Goal: Task Accomplishment & Management: Manage account settings

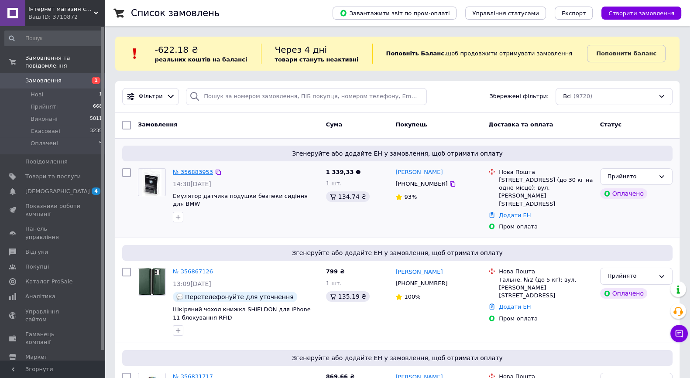
click at [195, 169] on link "№ 356883953" at bounding box center [193, 172] width 40 height 7
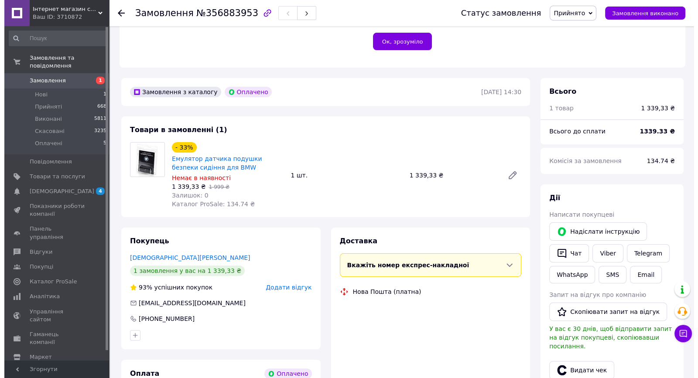
scroll to position [273, 0]
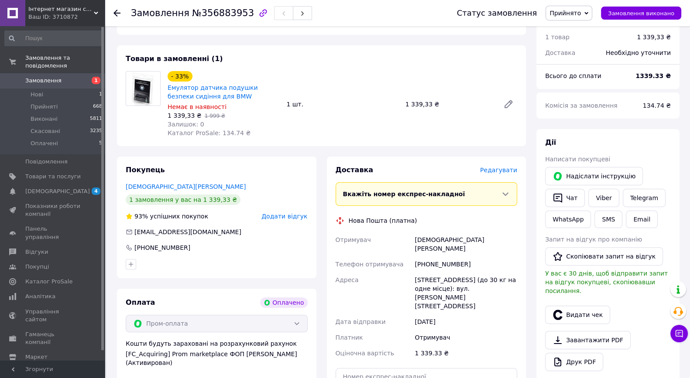
click at [499, 172] on span "Редагувати" at bounding box center [498, 170] width 37 height 7
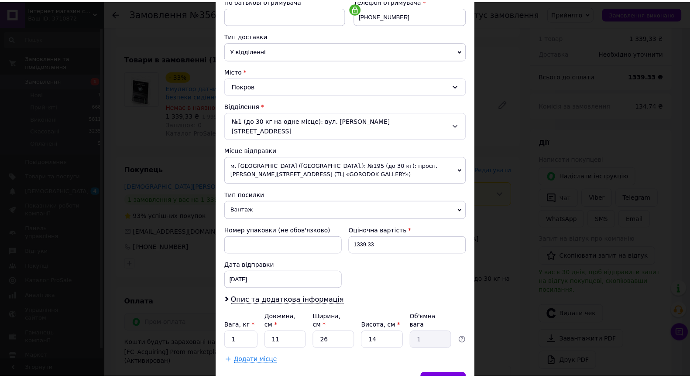
scroll to position [208, 0]
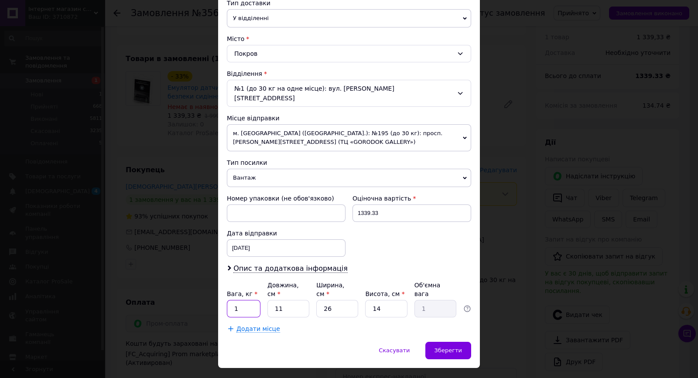
click at [254, 300] on input "1" at bounding box center [244, 308] width 34 height 17
type input "0.1"
type input "2"
type input "0.18"
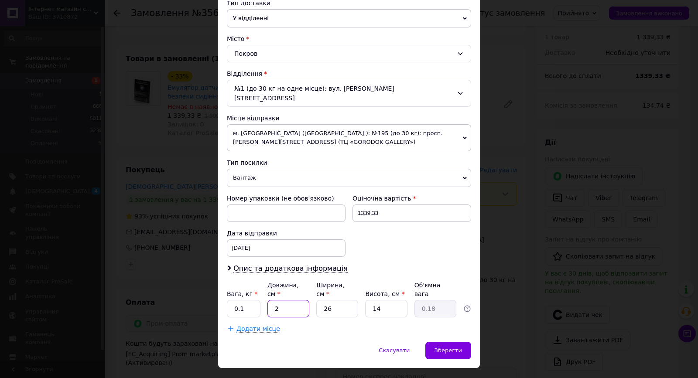
type input "21"
type input "1.91"
type input "21"
type input "1"
type input "0.1"
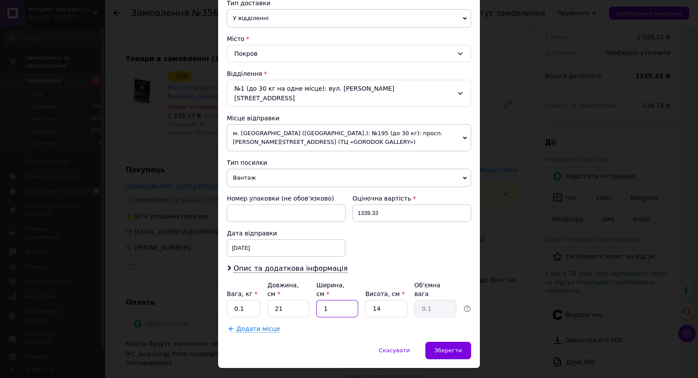
type input "11"
type input "0.81"
type input "11"
type input "1"
type input "0.1"
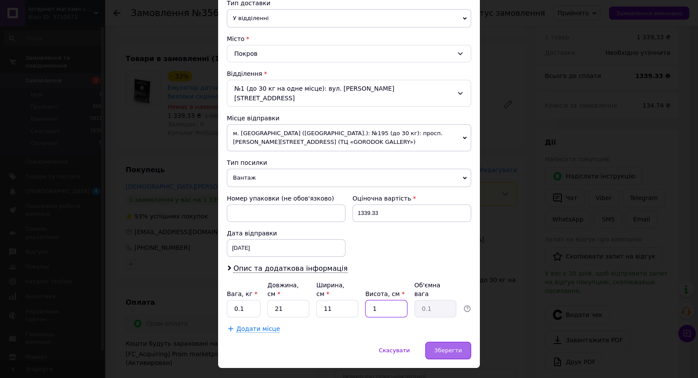
type input "1"
click at [434, 342] on div "Зберегти" at bounding box center [448, 350] width 46 height 17
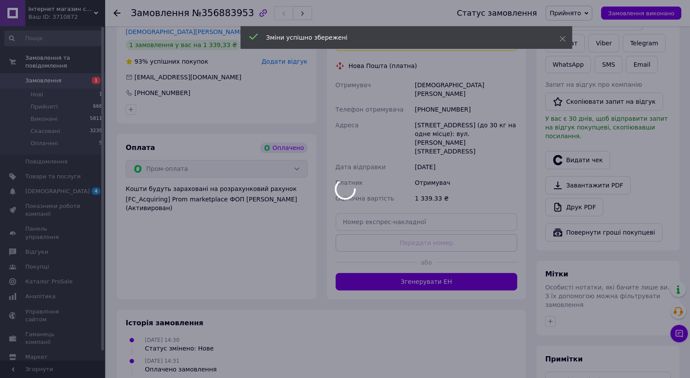
scroll to position [491, 0]
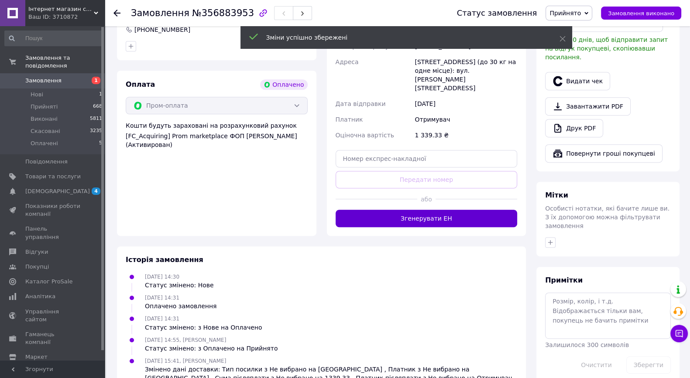
click at [449, 210] on button "Згенерувати ЕН" at bounding box center [426, 218] width 182 height 17
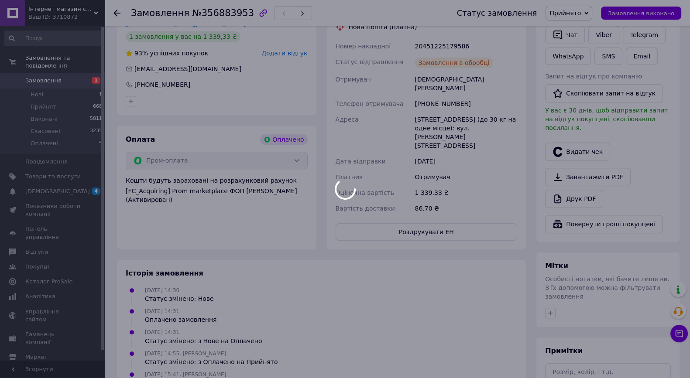
scroll to position [381, 0]
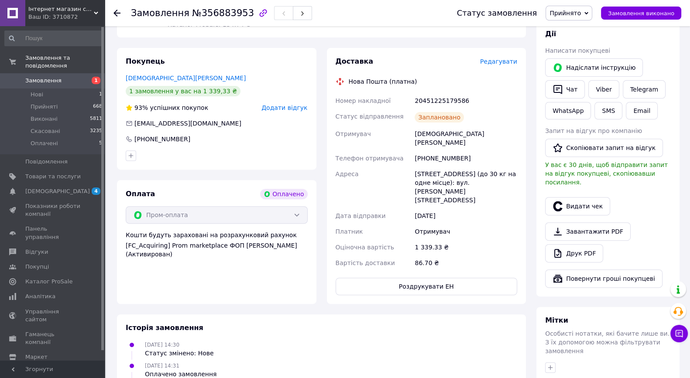
click at [26, 77] on link "Замовлення 1" at bounding box center [53, 80] width 107 height 15
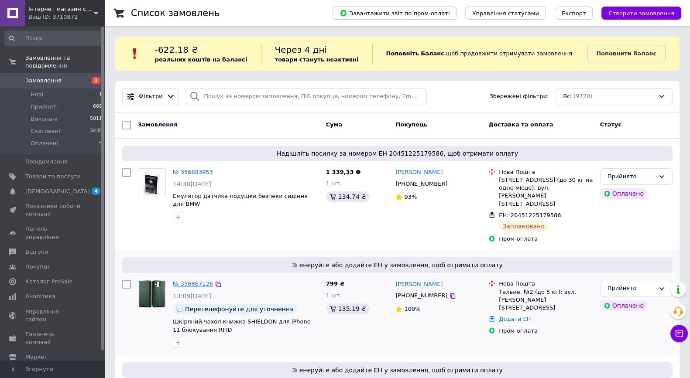
click at [194, 281] on link "№ 356867126" at bounding box center [193, 284] width 40 height 7
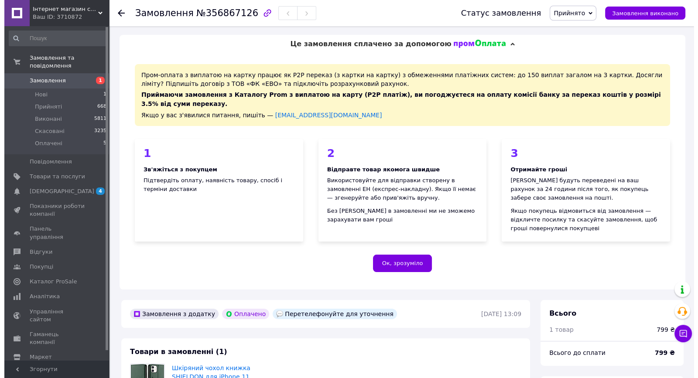
scroll to position [207, 0]
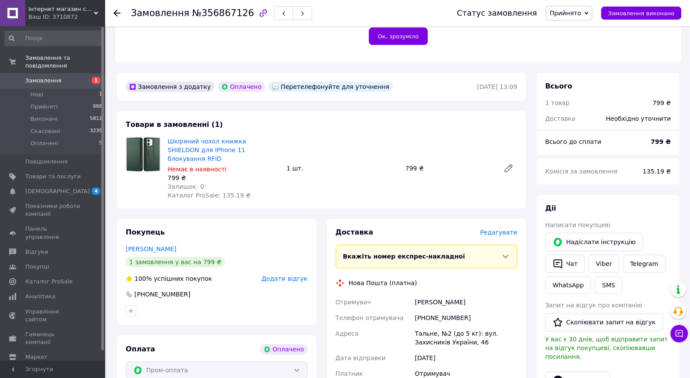
click at [509, 229] on span "Редагувати" at bounding box center [498, 232] width 37 height 7
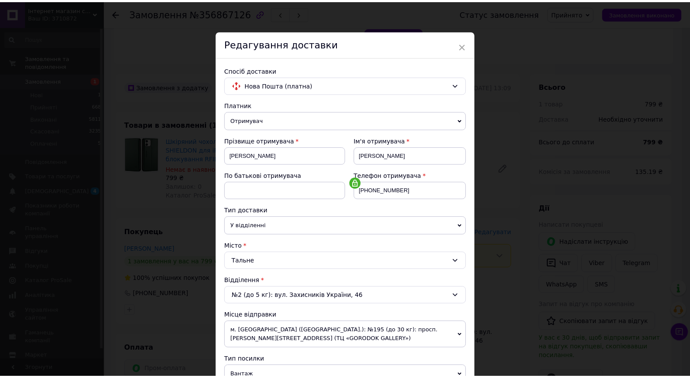
scroll to position [208, 0]
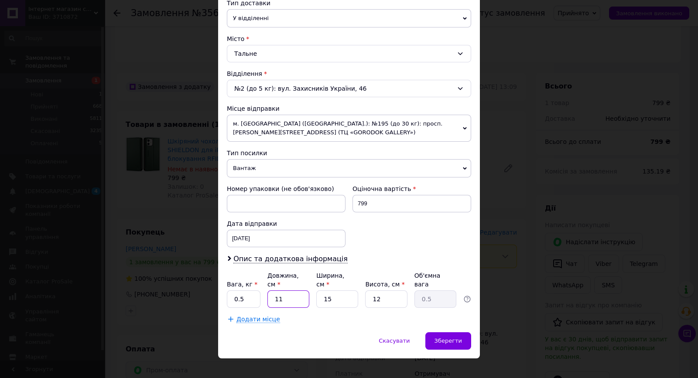
click at [303, 291] on input "11" at bounding box center [288, 299] width 42 height 17
type input "1"
type input "0.1"
type input "19"
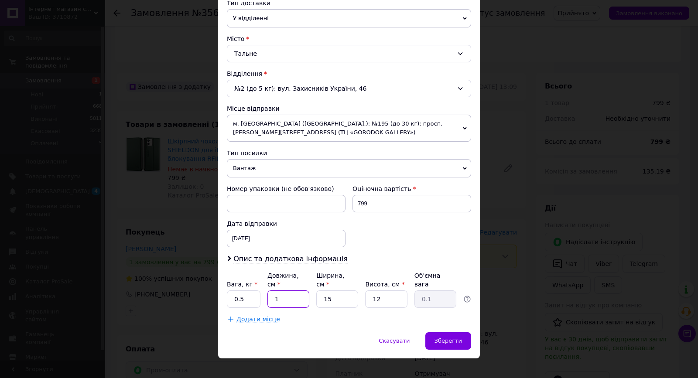
type input "0.86"
type input "19"
type input "1"
type input "0.1"
type input "12"
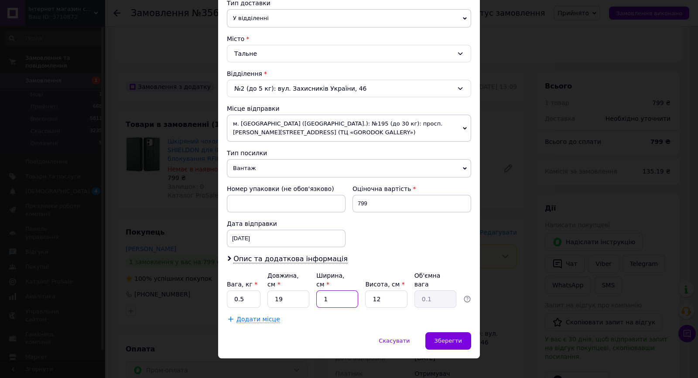
type input "0.68"
type input "12"
type input "1"
type input "0.1"
type input "1"
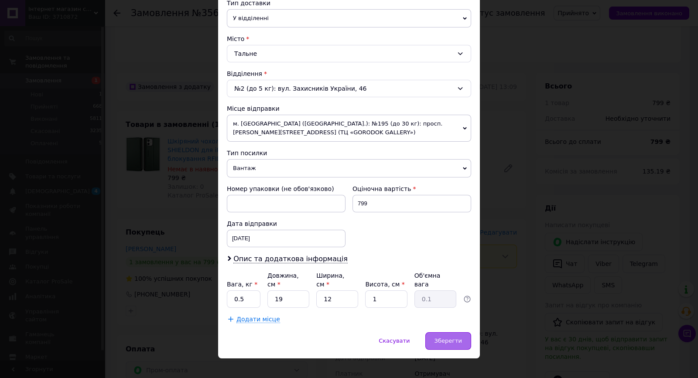
click at [455, 338] on span "Зберегти" at bounding box center [447, 341] width 27 height 7
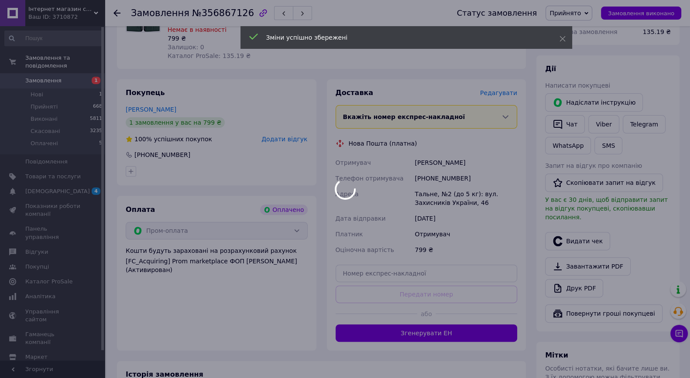
scroll to position [479, 0]
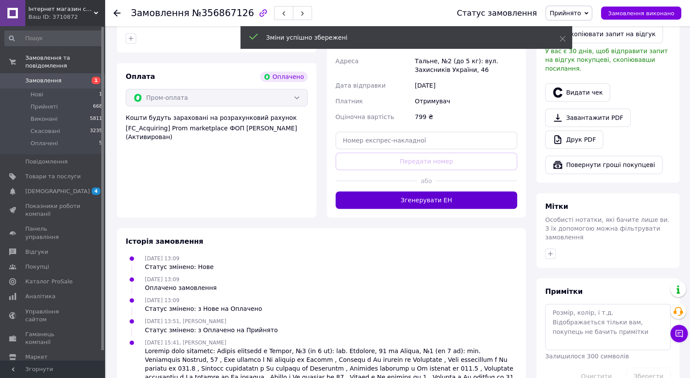
click at [461, 195] on button "Згенерувати ЕН" at bounding box center [426, 200] width 182 height 17
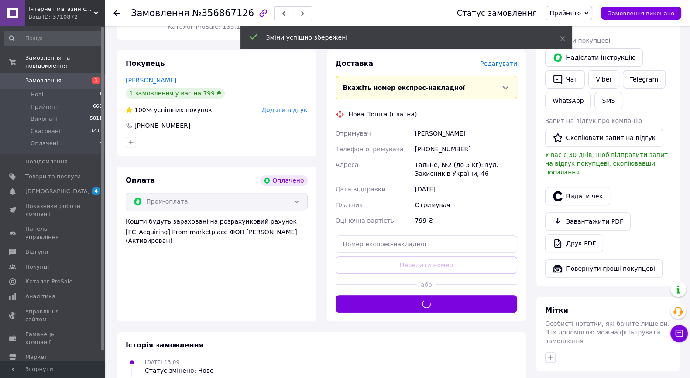
scroll to position [316, 0]
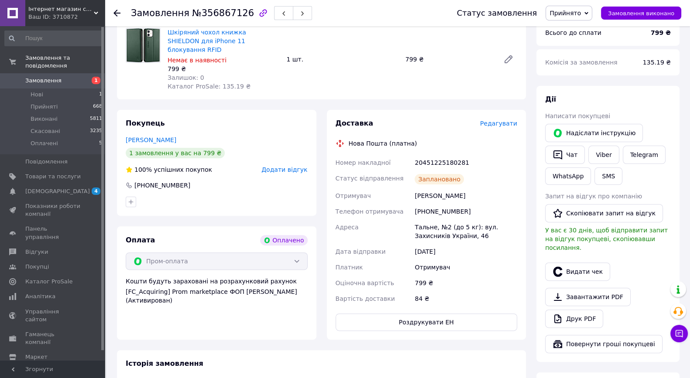
click at [46, 73] on link "Замовлення 1" at bounding box center [53, 80] width 107 height 15
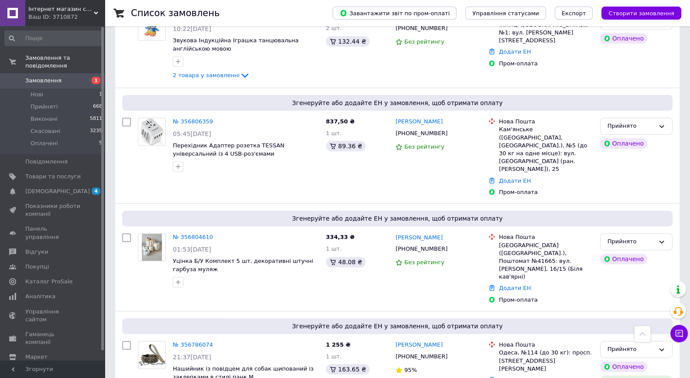
scroll to position [436, 0]
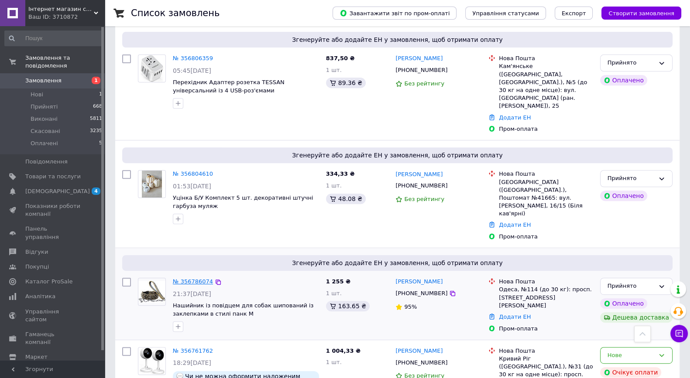
click at [181, 278] on link "№ 356786074" at bounding box center [193, 281] width 40 height 7
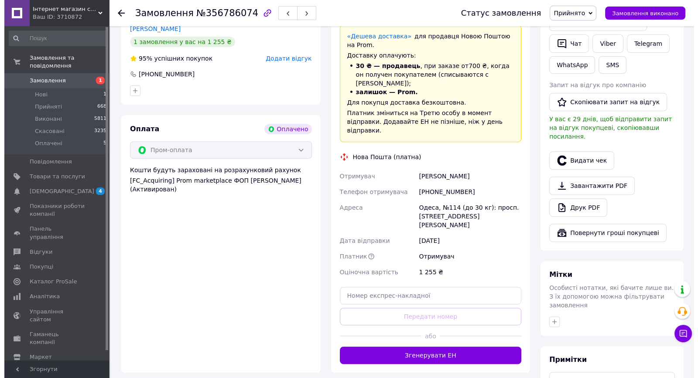
scroll to position [164, 0]
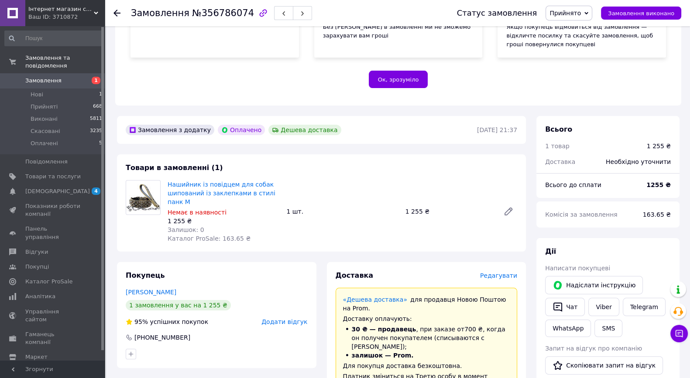
click at [499, 274] on span "Редагувати" at bounding box center [498, 275] width 37 height 7
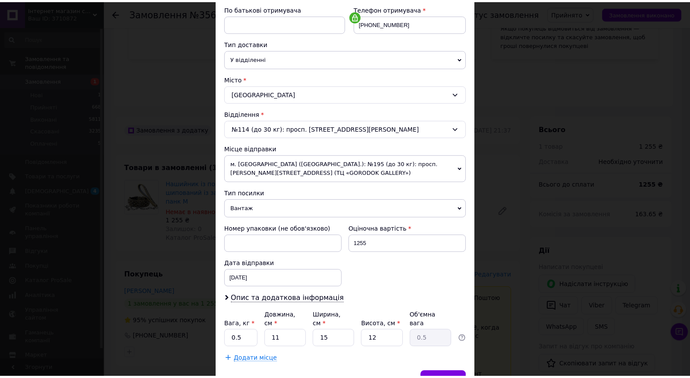
scroll to position [208, 0]
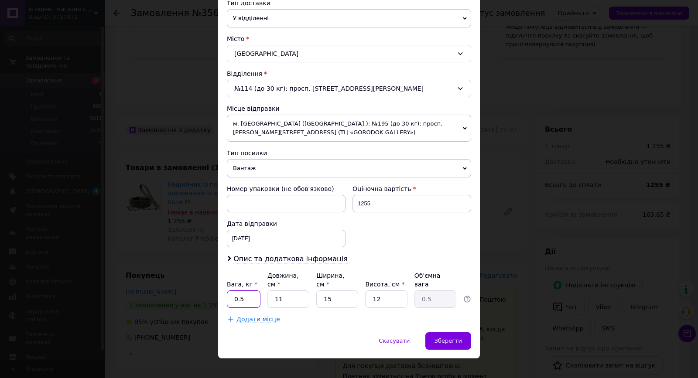
click at [246, 291] on input "0.5" at bounding box center [244, 299] width 34 height 17
type input "1"
type input "2"
type input "0.1"
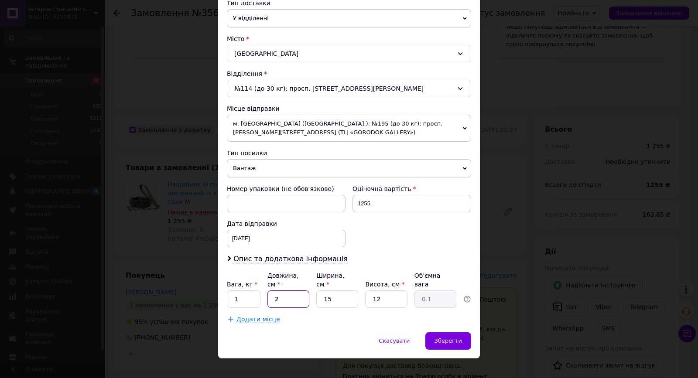
type input "21"
type input "0.95"
type input "21"
type input "2"
type input "0.13"
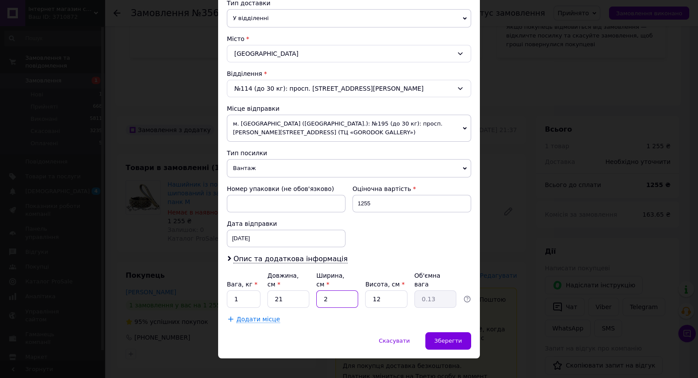
type input "21"
type input "1.32"
type input "21"
type input "5"
type input "0.55"
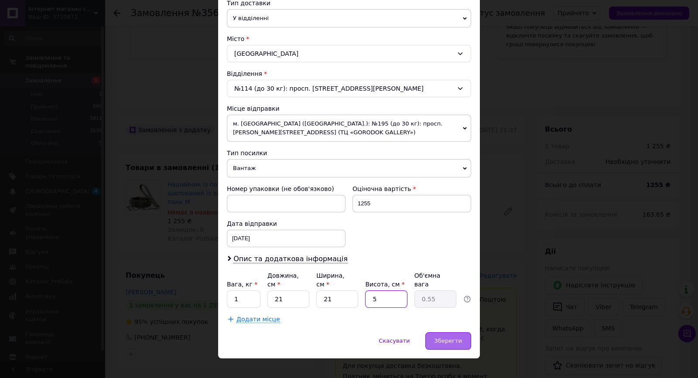
type input "5"
click at [458, 334] on div "Зберегти" at bounding box center [448, 340] width 46 height 17
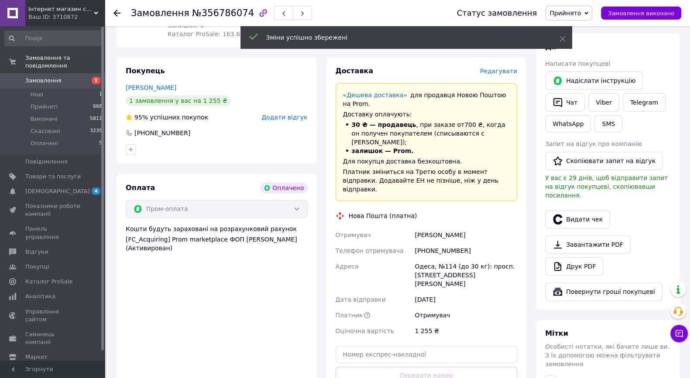
scroll to position [436, 0]
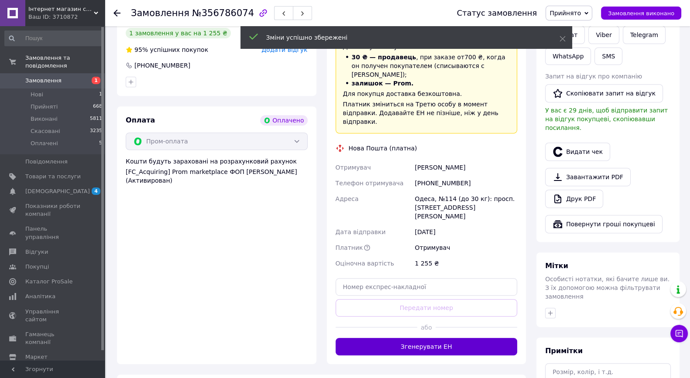
click at [439, 338] on button "Згенерувати ЕН" at bounding box center [426, 346] width 182 height 17
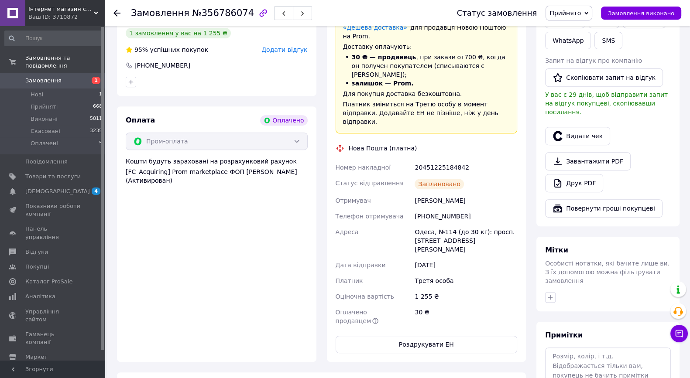
click at [25, 77] on span "Замовлення" at bounding box center [43, 81] width 36 height 8
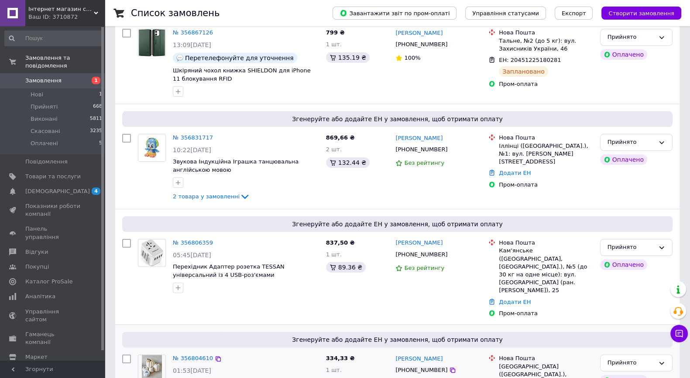
scroll to position [164, 0]
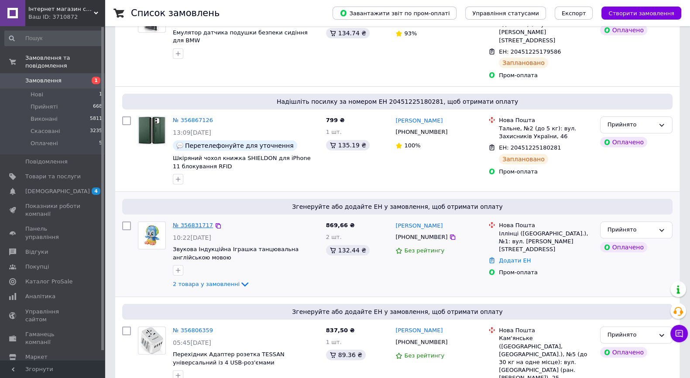
click at [197, 222] on link "№ 356831717" at bounding box center [193, 225] width 40 height 7
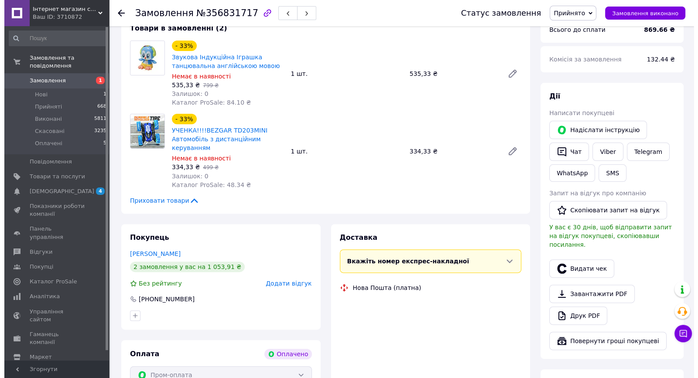
scroll to position [381, 0]
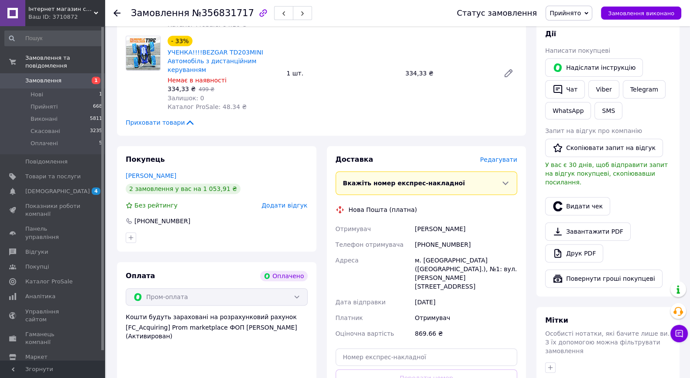
click at [508, 163] on span "Редагувати" at bounding box center [498, 159] width 37 height 7
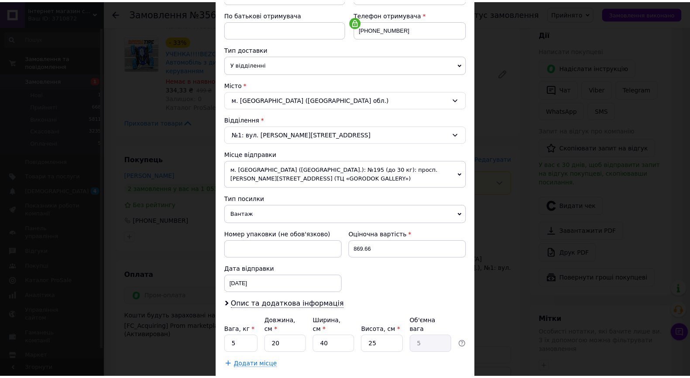
scroll to position [208, 0]
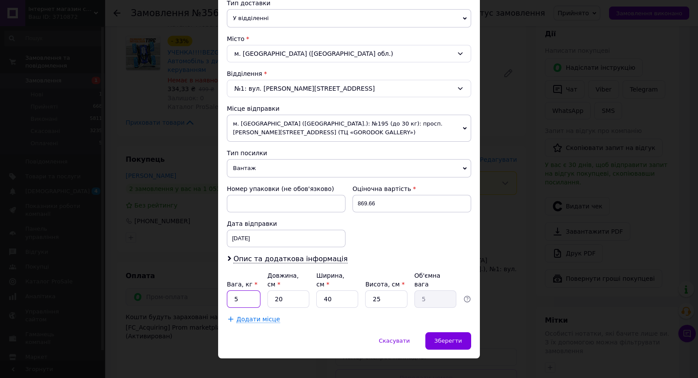
click at [253, 291] on input "5" at bounding box center [244, 299] width 34 height 17
type input "2"
type input "3"
type input "0.75"
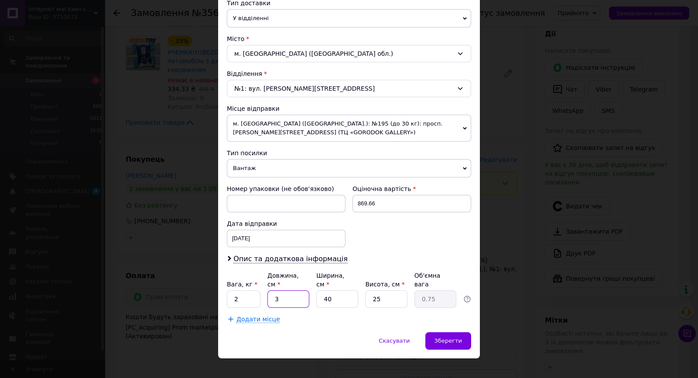
type input "30"
type input "7.5"
type input "30"
type input "2"
type input "0.38"
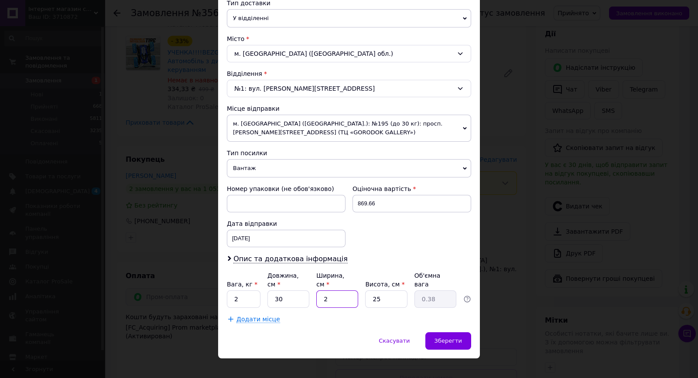
type input "22"
type input "4.13"
type input "22"
type input "1"
type input "0.17"
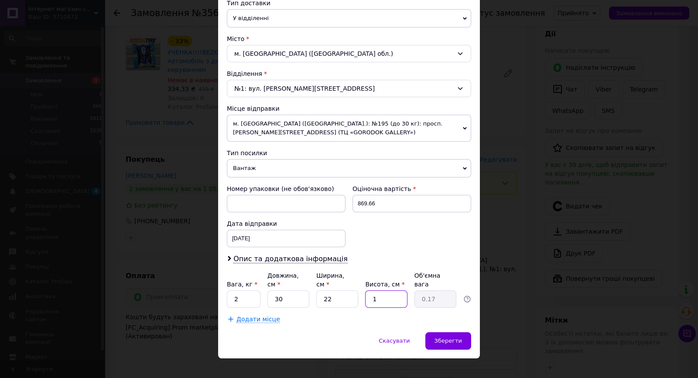
type input "13"
type input "2.15"
type input "13"
click at [441, 321] on div "Спосіб доставки Нова Пошта (платна) Платник Отримувач Відправник Прізвище отрим…" at bounding box center [349, 90] width 262 height 483
click at [440, 332] on div "Зберегти" at bounding box center [448, 340] width 46 height 17
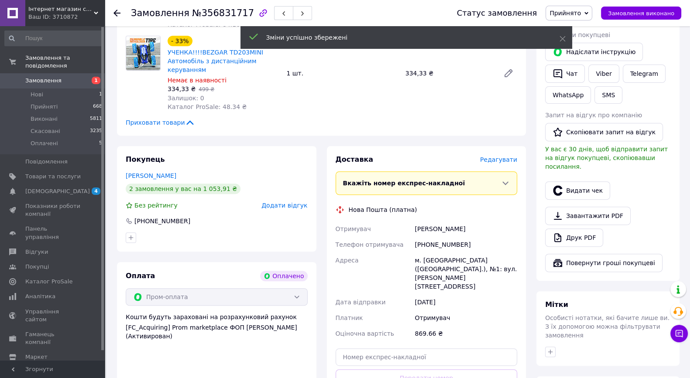
scroll to position [545, 0]
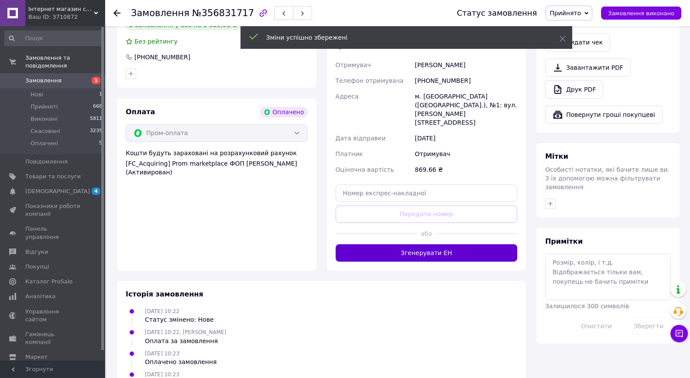
click at [430, 244] on button "Згенерувати ЕН" at bounding box center [426, 252] width 182 height 17
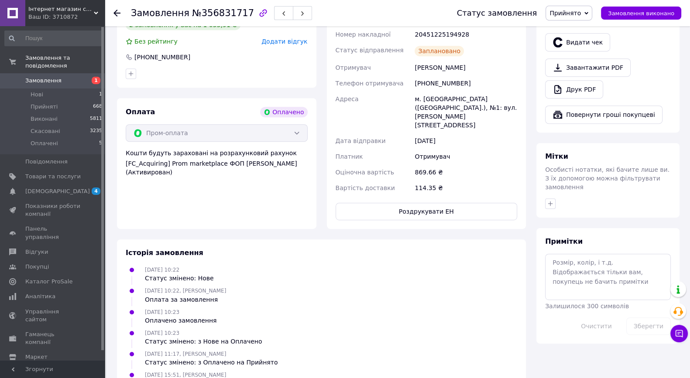
click at [38, 73] on link "Замовлення 1" at bounding box center [53, 80] width 107 height 15
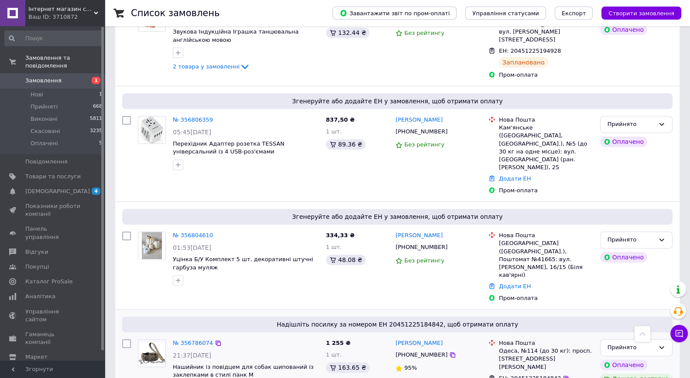
scroll to position [436, 0]
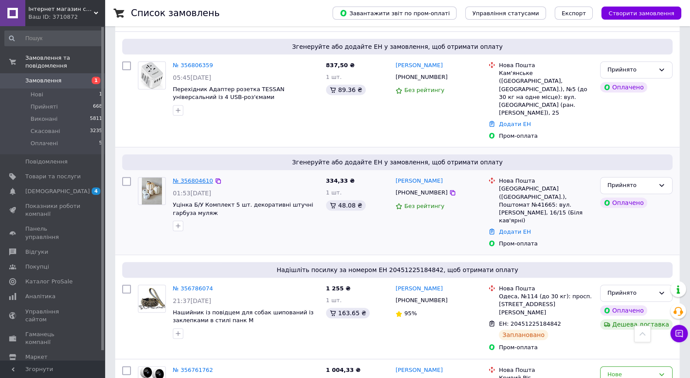
click at [181, 178] on link "№ 356804610" at bounding box center [193, 181] width 40 height 7
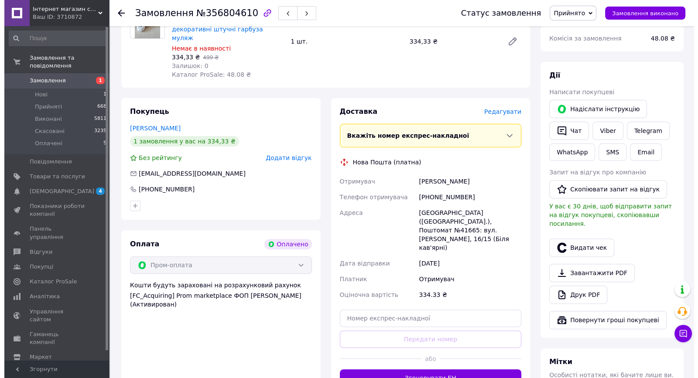
scroll to position [273, 0]
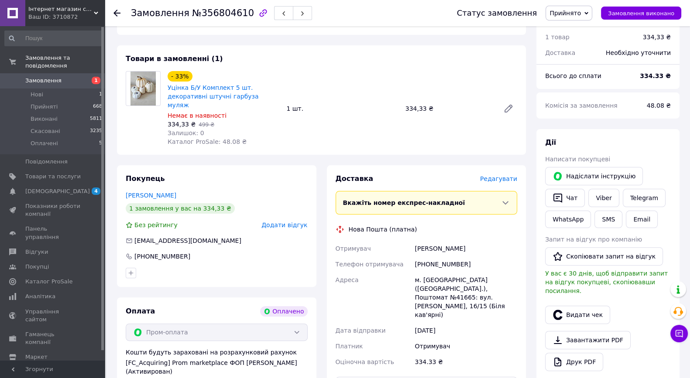
click at [491, 175] on span "Редагувати" at bounding box center [498, 178] width 37 height 7
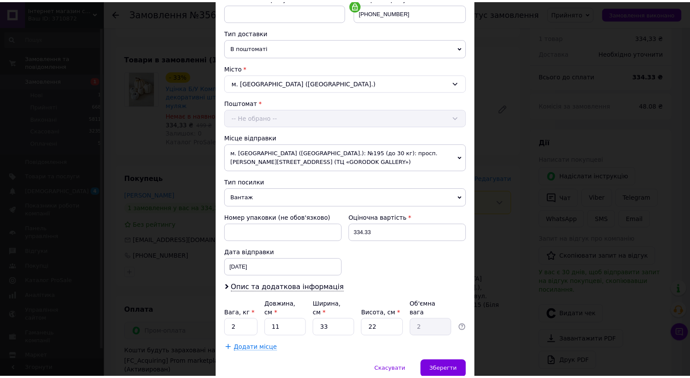
scroll to position [208, 0]
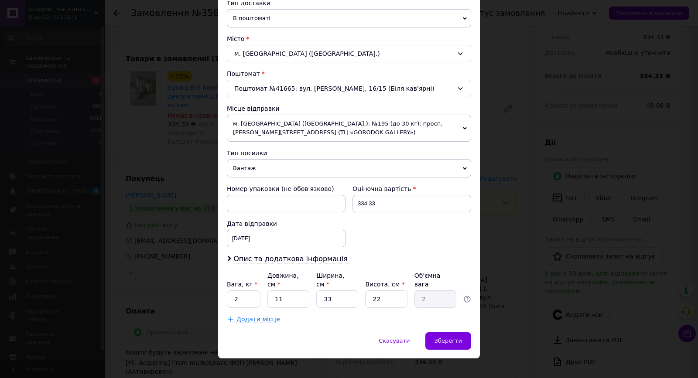
click at [259, 286] on div "Вага, кг * 2 Довжина, см * 11 Ширина, см * 33 Висота, см * 22 Об'ємна вага 2" at bounding box center [349, 289] width 244 height 37
click at [258, 291] on input "2" at bounding box center [244, 299] width 34 height 17
type input "1"
type input "4"
type input "0.73"
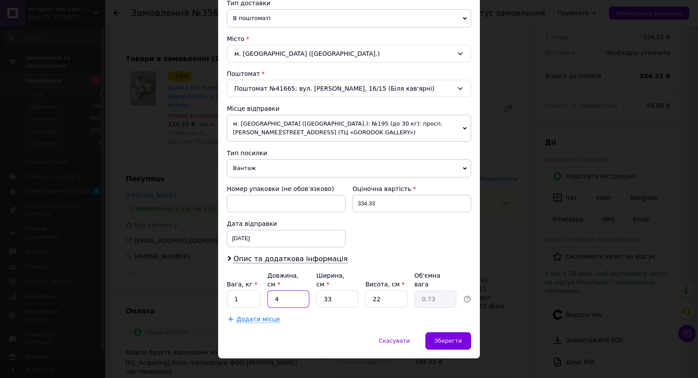
type input "40"
type input "7.26"
type input "40"
type input "2"
type input "0.44"
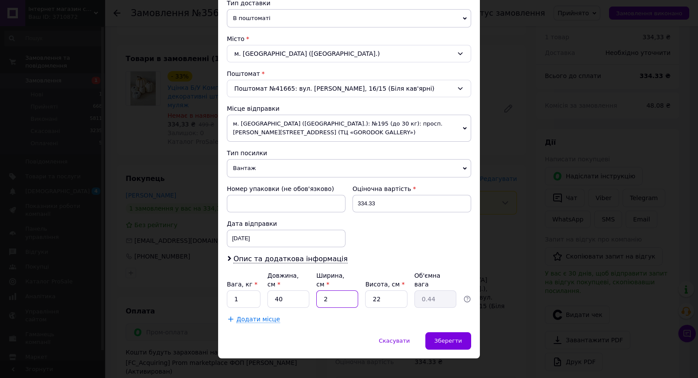
type input "28"
type input "6.16"
type input "28"
type input "2"
type input "0.56"
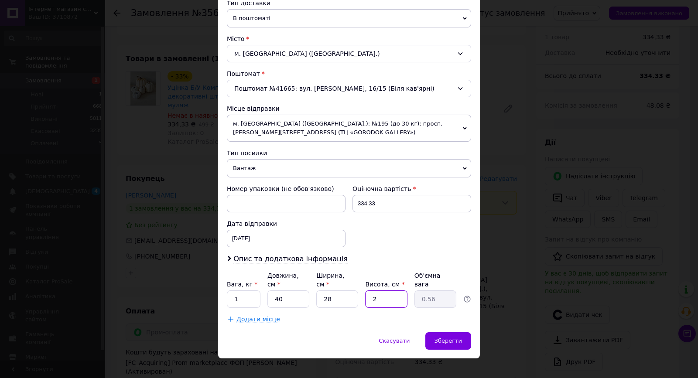
type input "21"
type input "5.88"
type input "21"
click at [441, 332] on div "Зберегти" at bounding box center [448, 340] width 46 height 17
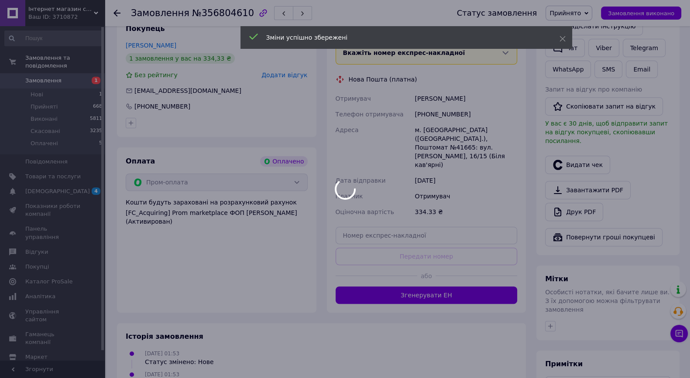
scroll to position [503, 0]
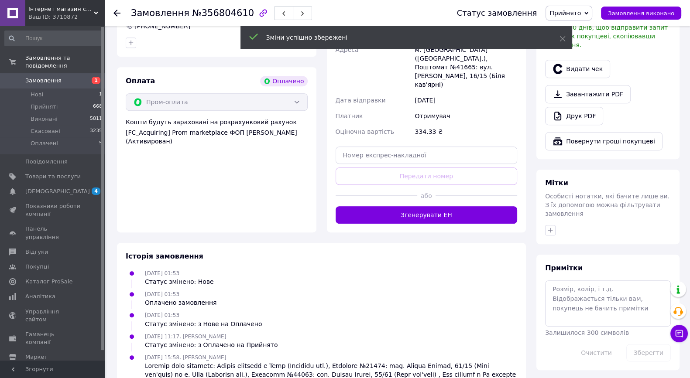
click at [443, 206] on button "Згенерувати ЕН" at bounding box center [426, 214] width 182 height 17
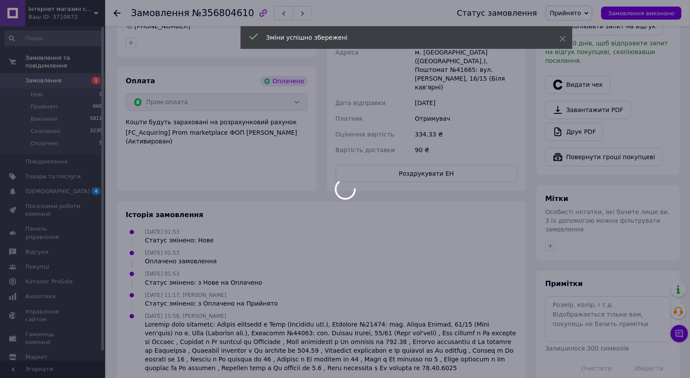
scroll to position [339, 0]
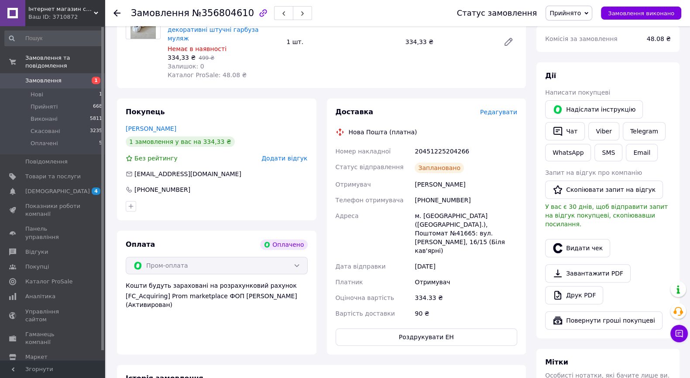
click at [42, 77] on span "Замовлення" at bounding box center [43, 81] width 36 height 8
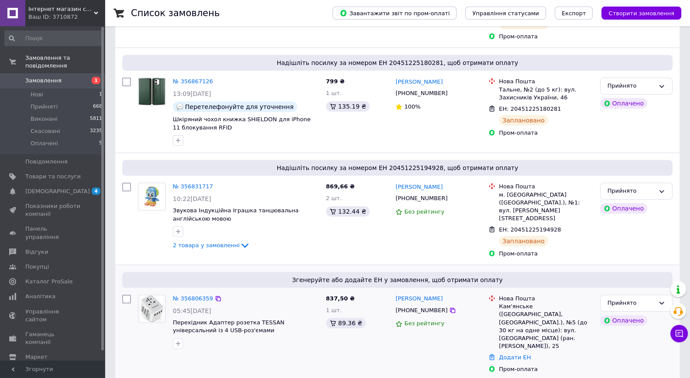
scroll to position [273, 0]
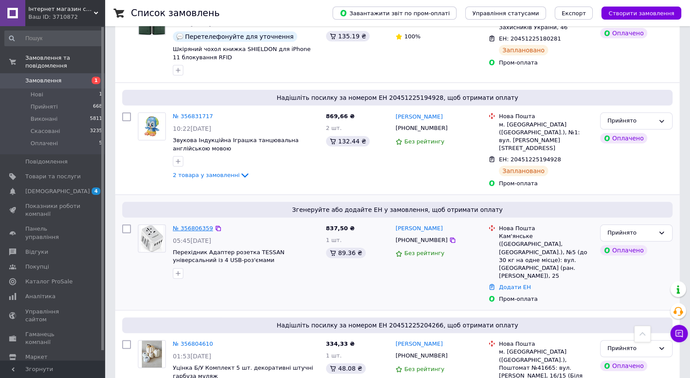
click at [190, 225] on link "№ 356806359" at bounding box center [193, 228] width 40 height 7
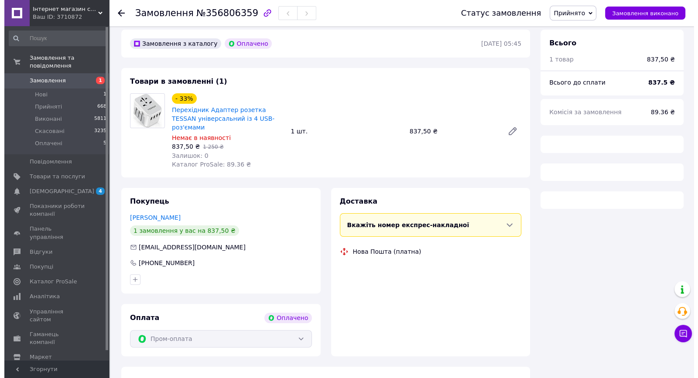
scroll to position [273, 0]
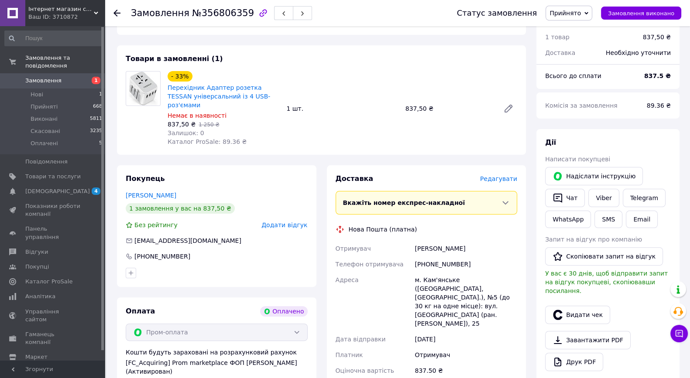
click at [506, 175] on span "Редагувати" at bounding box center [498, 178] width 37 height 7
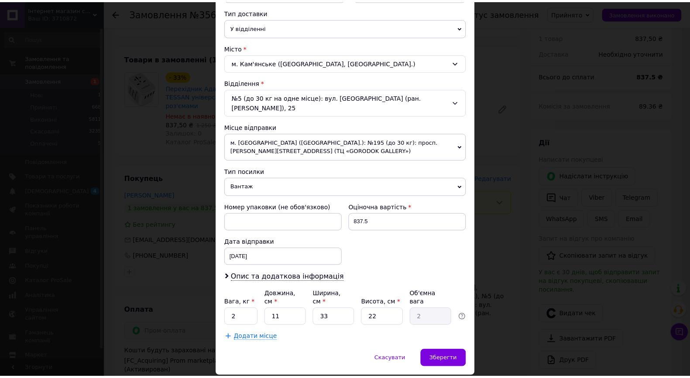
scroll to position [208, 0]
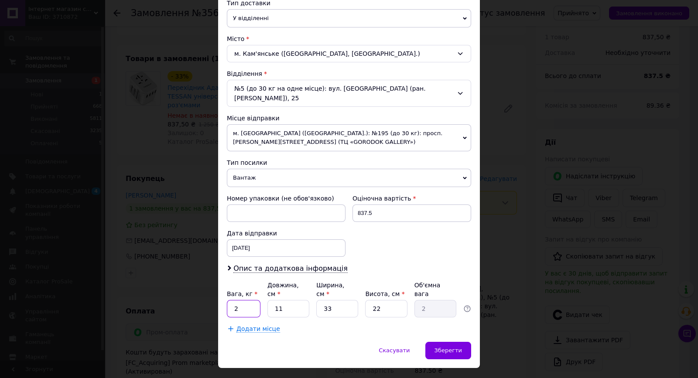
click at [257, 300] on input "2" at bounding box center [244, 308] width 34 height 17
type input "0.5"
type input "1"
type input "0.18"
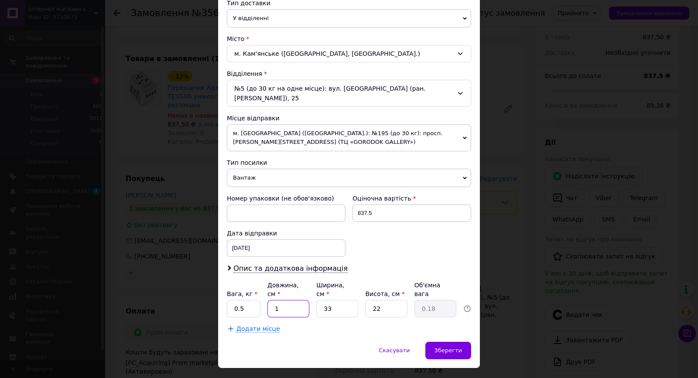
type input "10"
type input "1.82"
type input "10"
type input "1"
type input "0.1"
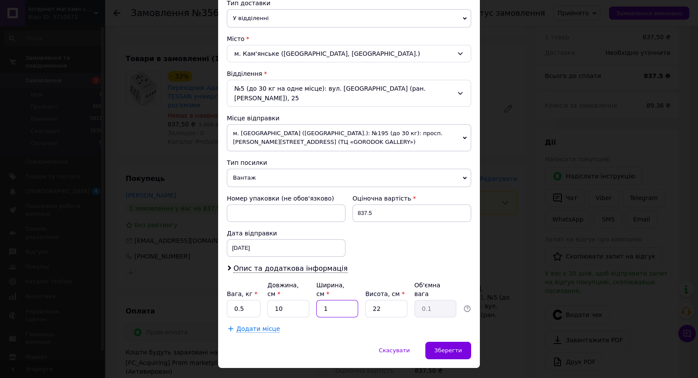
type input "10"
type input "0.55"
type input "10"
type input "1"
type input "0.1"
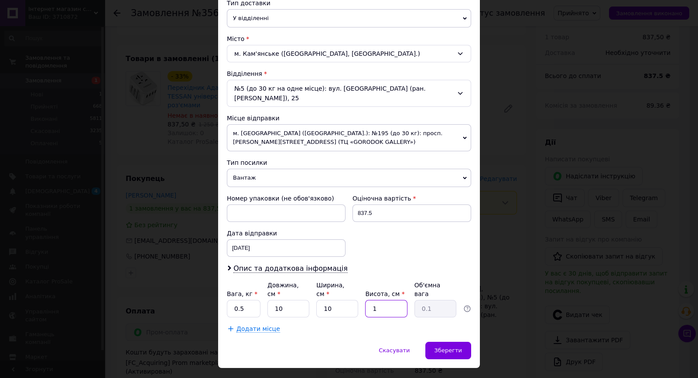
type input "10"
type input "0.25"
type input "10"
click at [458, 347] on span "Зберегти" at bounding box center [447, 350] width 27 height 7
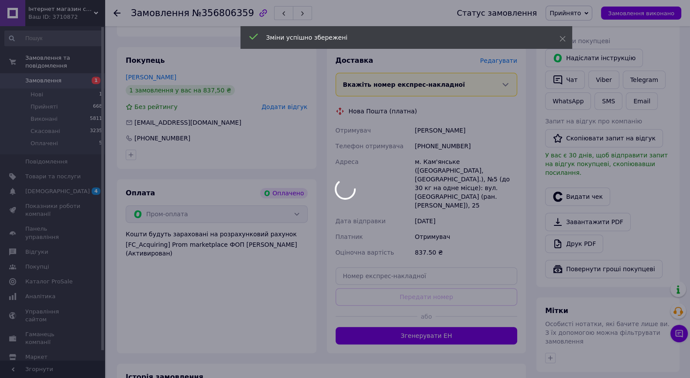
scroll to position [436, 0]
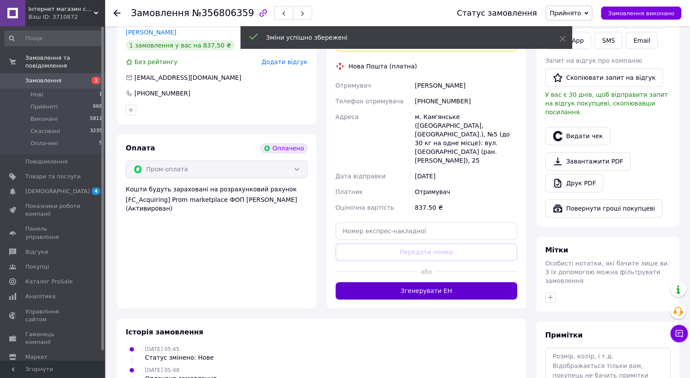
click at [424, 282] on button "Згенерувати ЕН" at bounding box center [426, 290] width 182 height 17
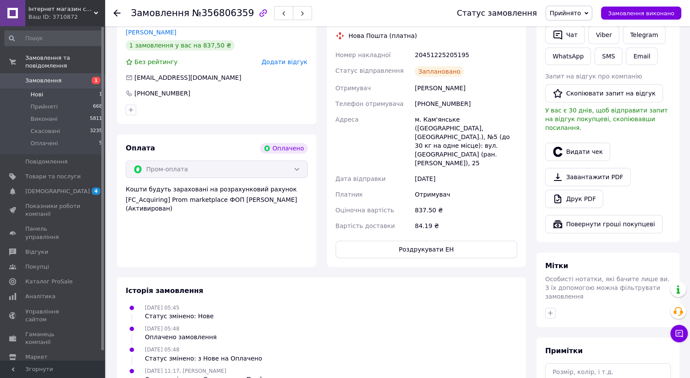
click at [32, 89] on li "Нові 1" at bounding box center [53, 95] width 107 height 12
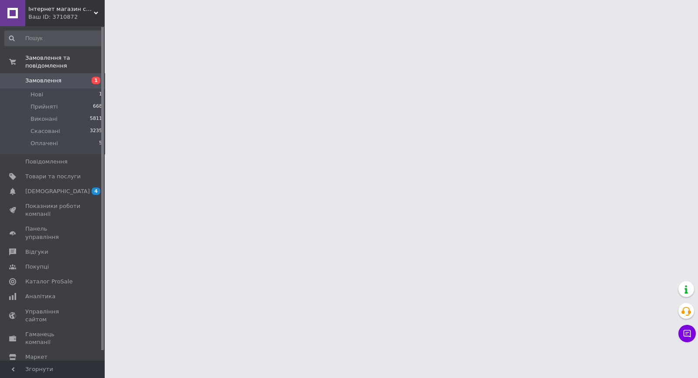
click at [32, 77] on span "Замовлення" at bounding box center [43, 81] width 36 height 8
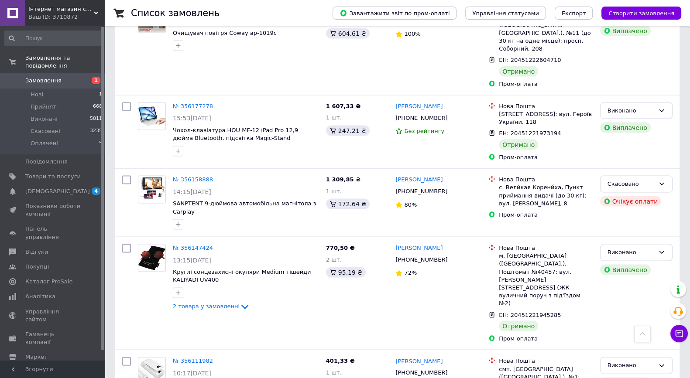
scroll to position [2236, 0]
